Goal: Check status: Check status

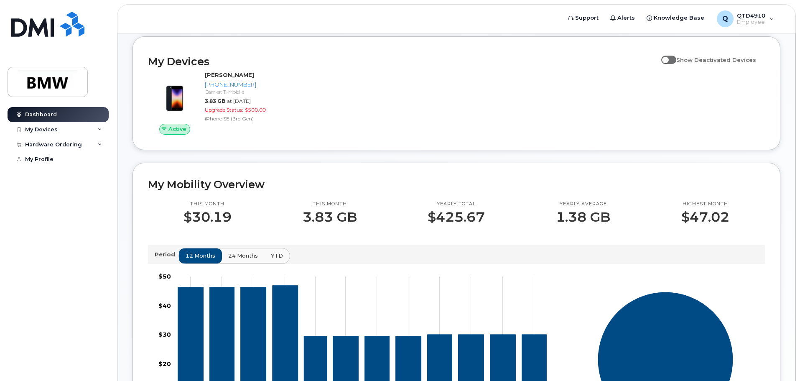
scroll to position [88, 0]
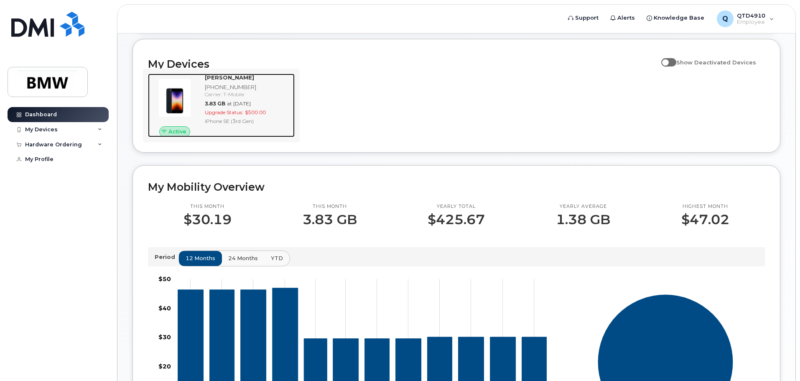
click at [251, 107] on span "at Sep 01, 2025" at bounding box center [239, 103] width 24 height 6
